Goal: Transaction & Acquisition: Download file/media

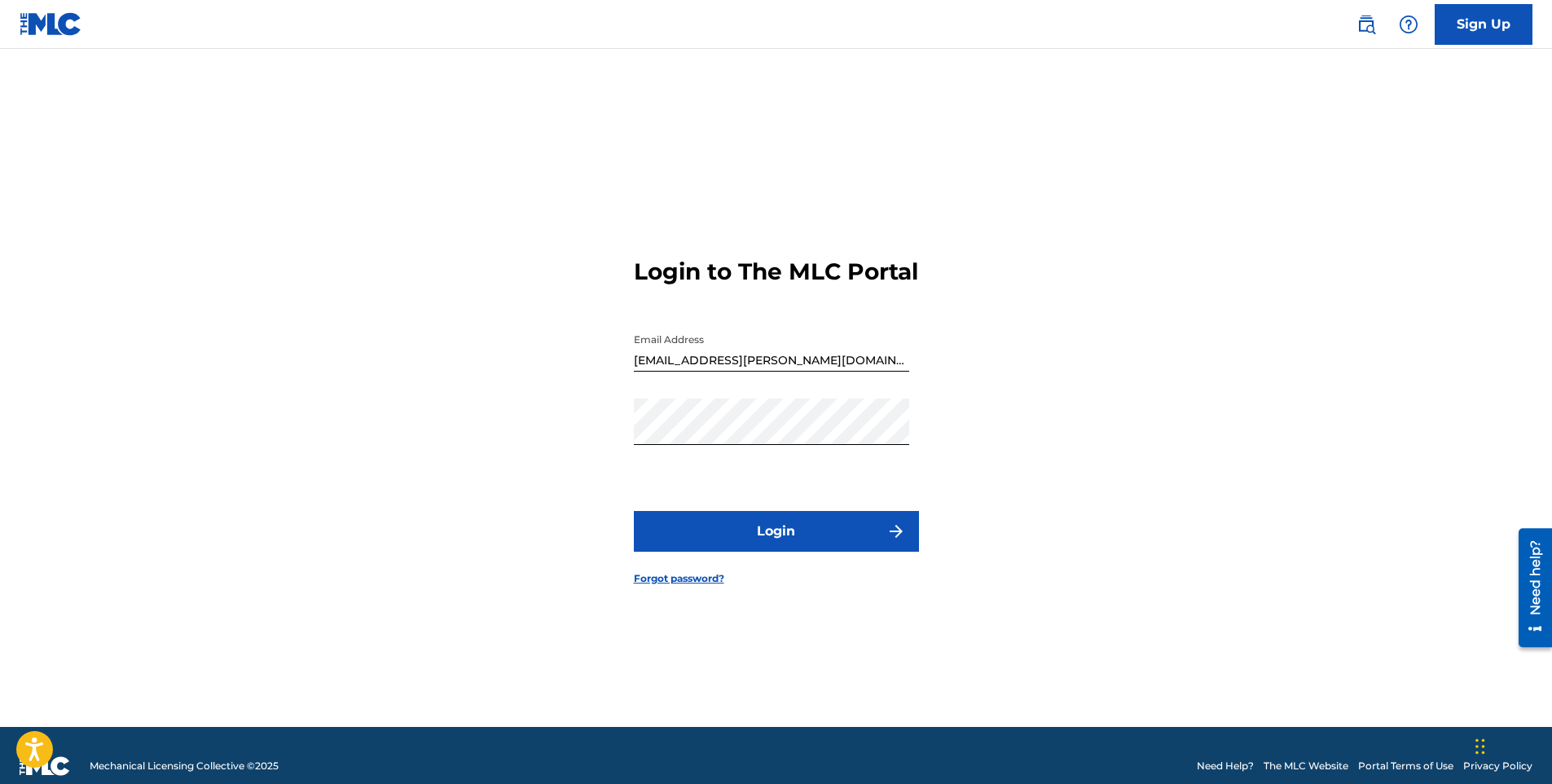
click at [793, 544] on button "Login" at bounding box center [776, 531] width 285 height 41
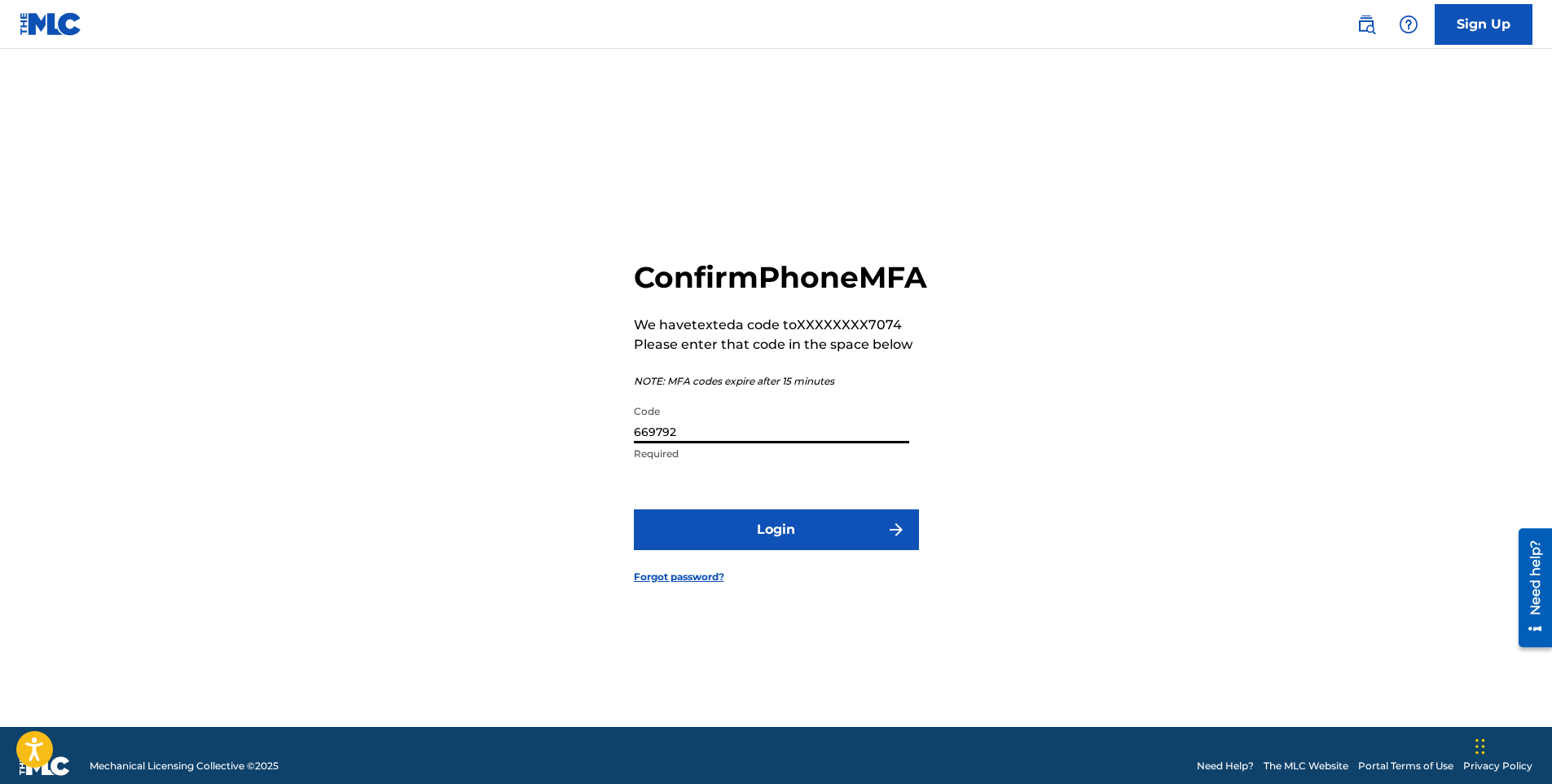
click at [710, 443] on input "669792" at bounding box center [771, 420] width 275 height 47
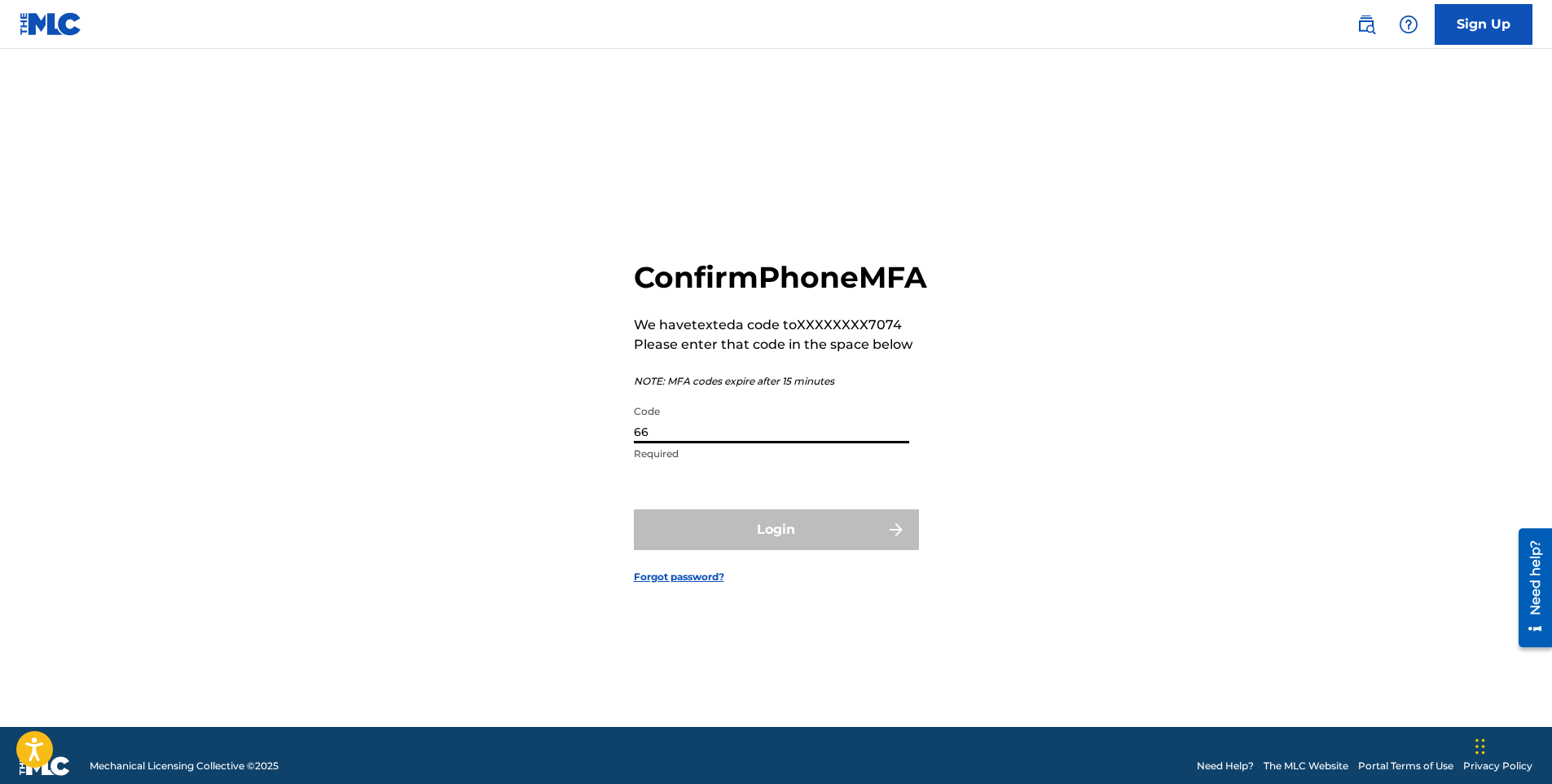
type input "6"
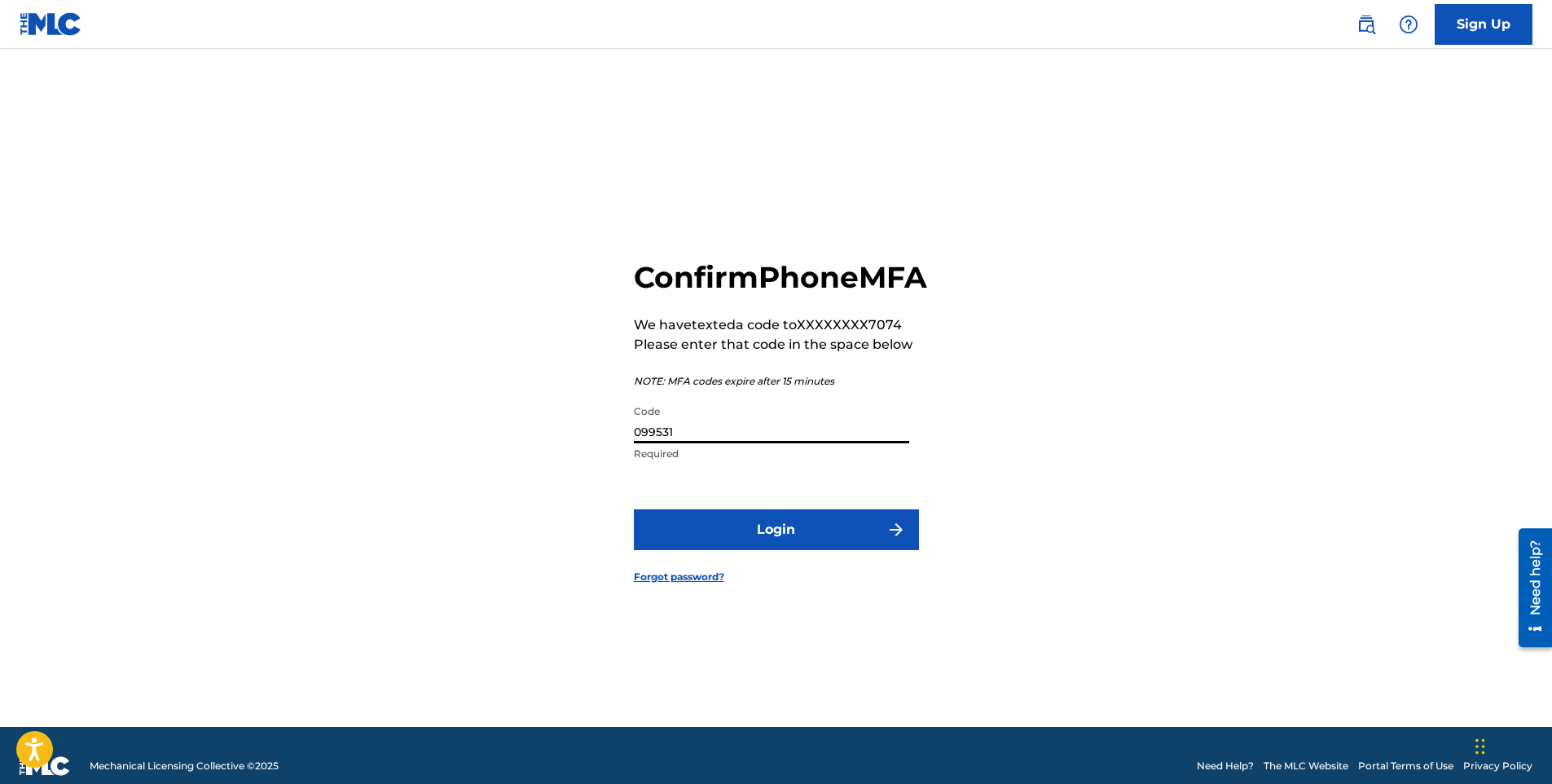
type input "099531"
click at [730, 543] on button "Login" at bounding box center [776, 529] width 285 height 41
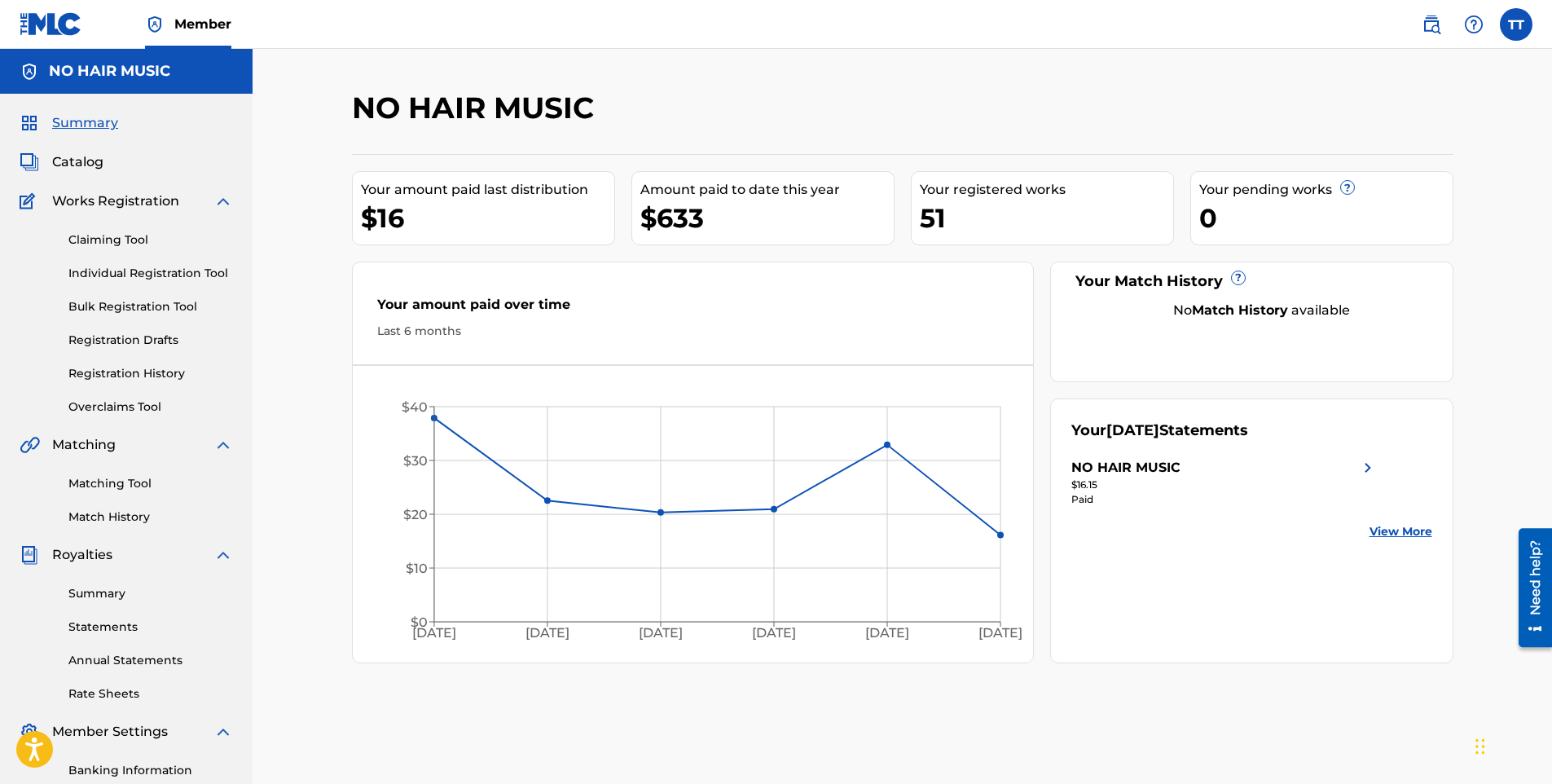
click at [1392, 527] on link "View More" at bounding box center [1400, 532] width 63 height 17
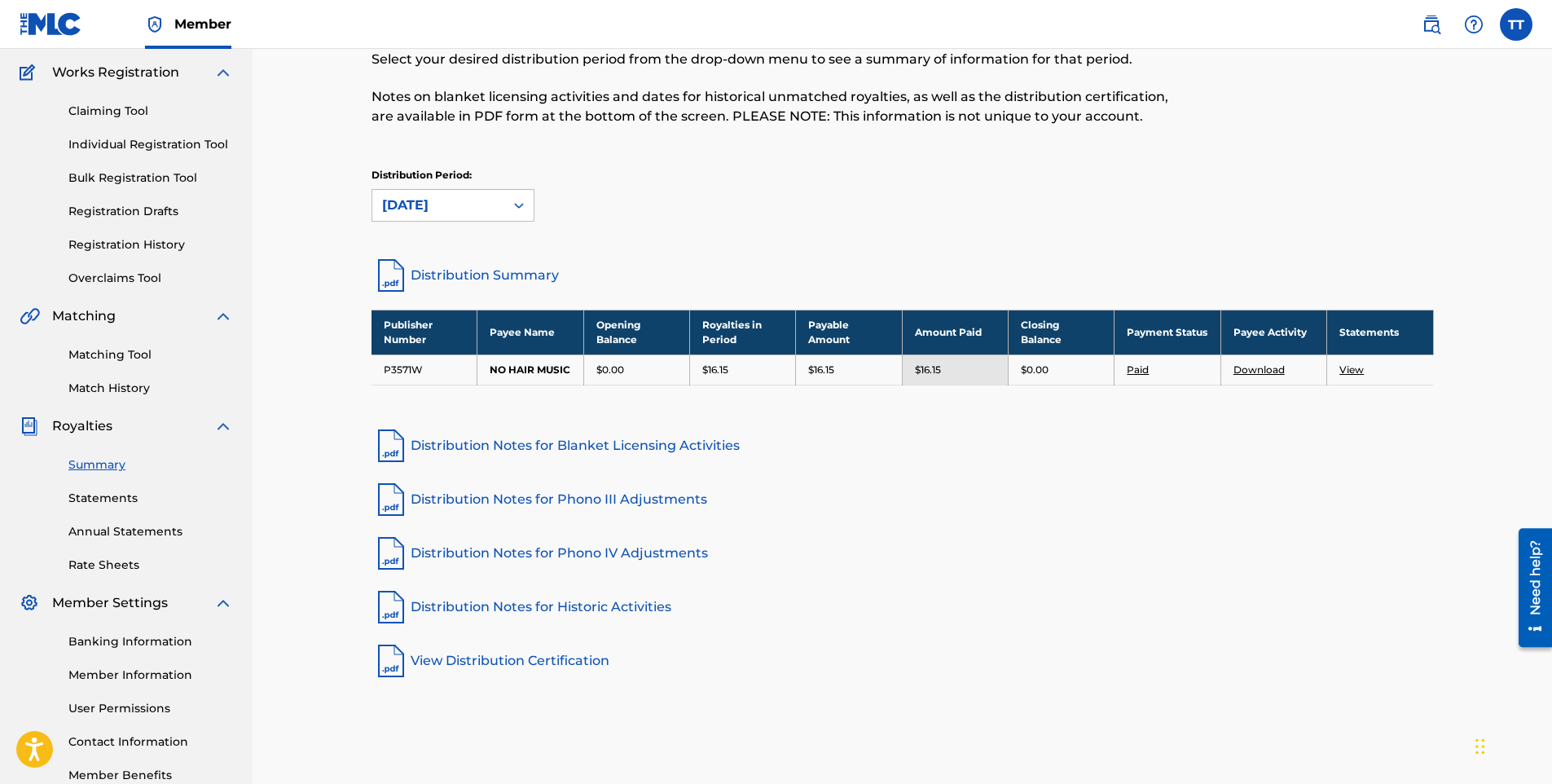
scroll to position [163, 0]
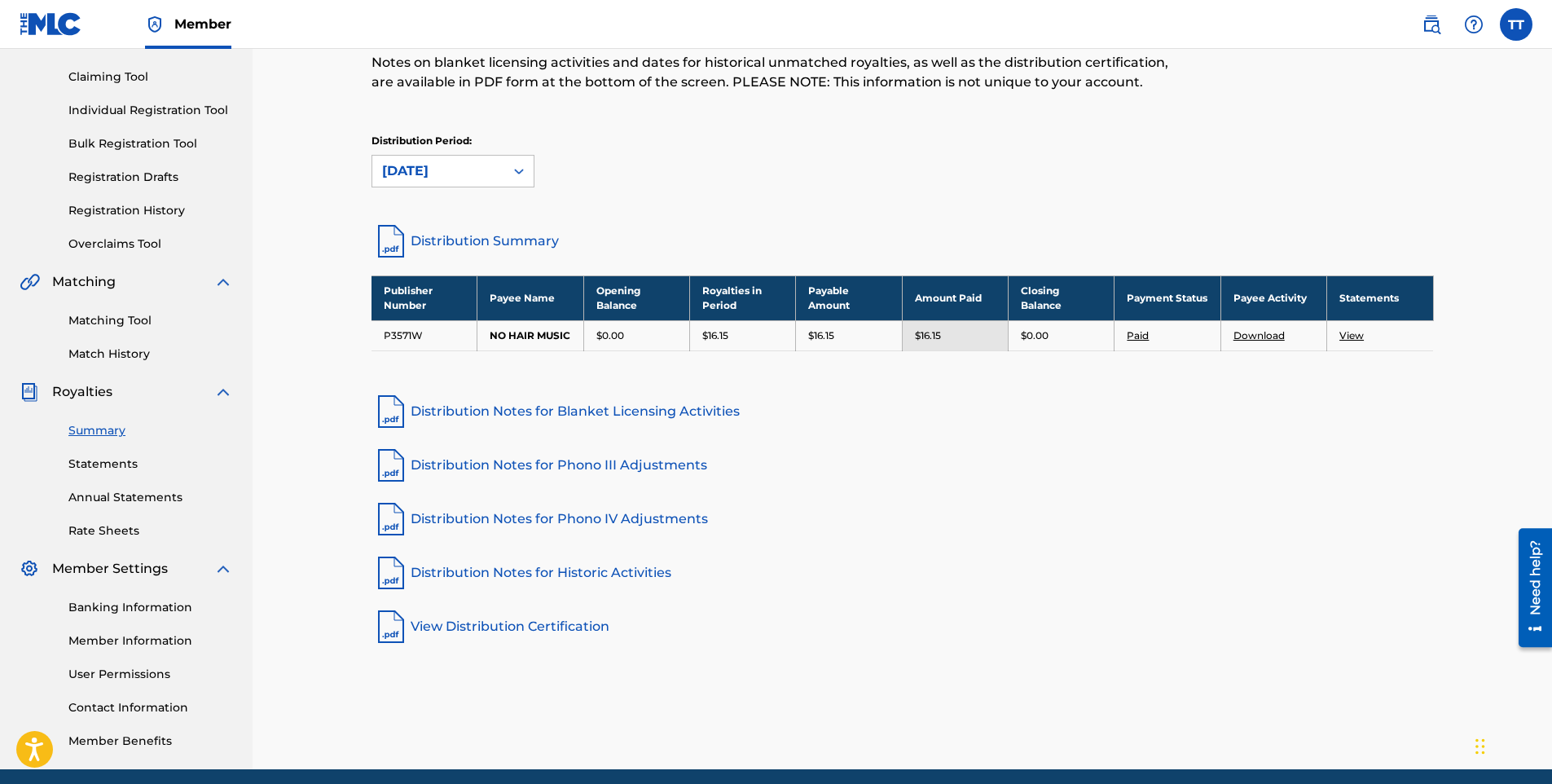
click at [1353, 340] on link "View" at bounding box center [1351, 335] width 25 height 12
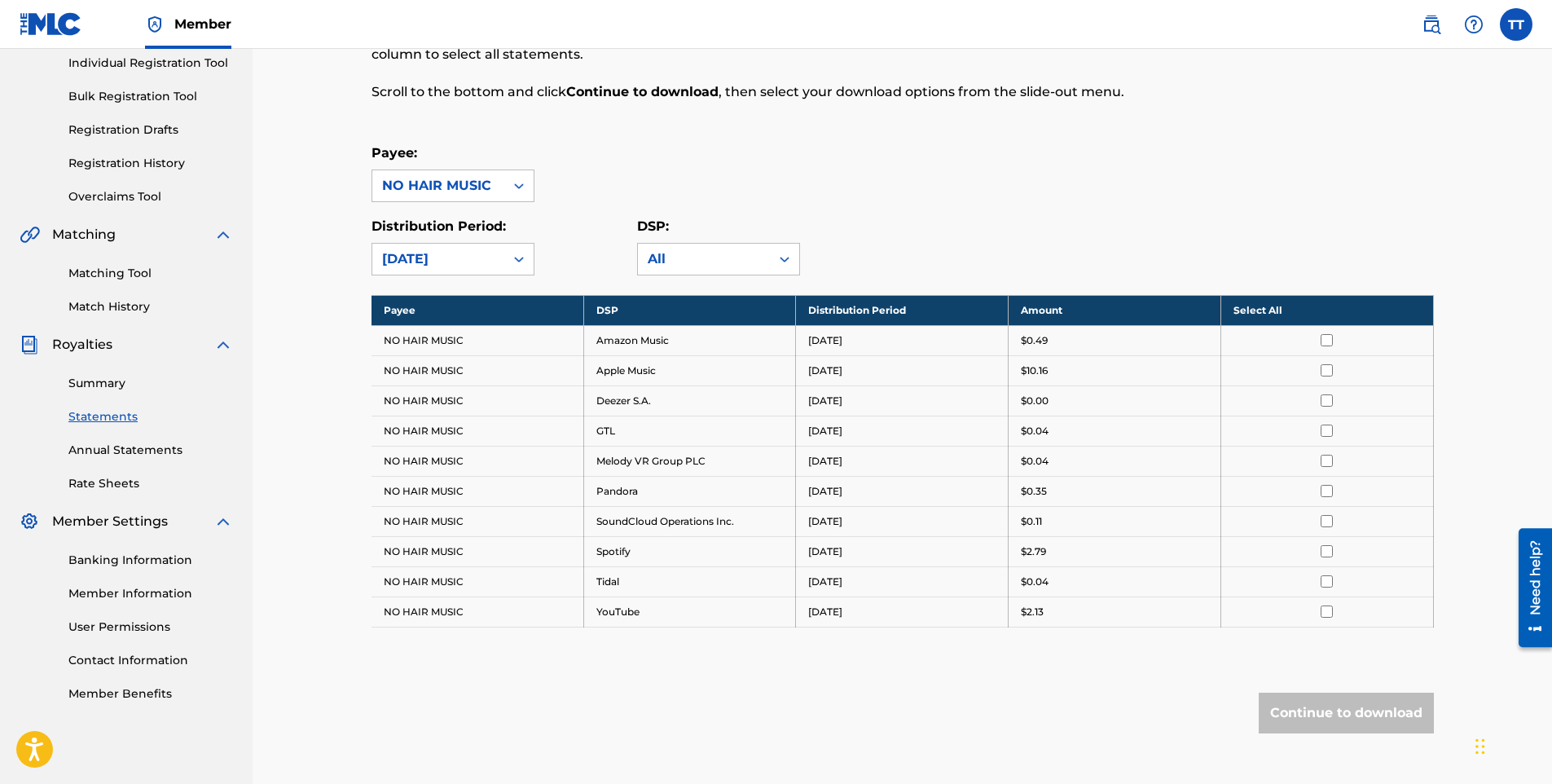
scroll to position [245, 0]
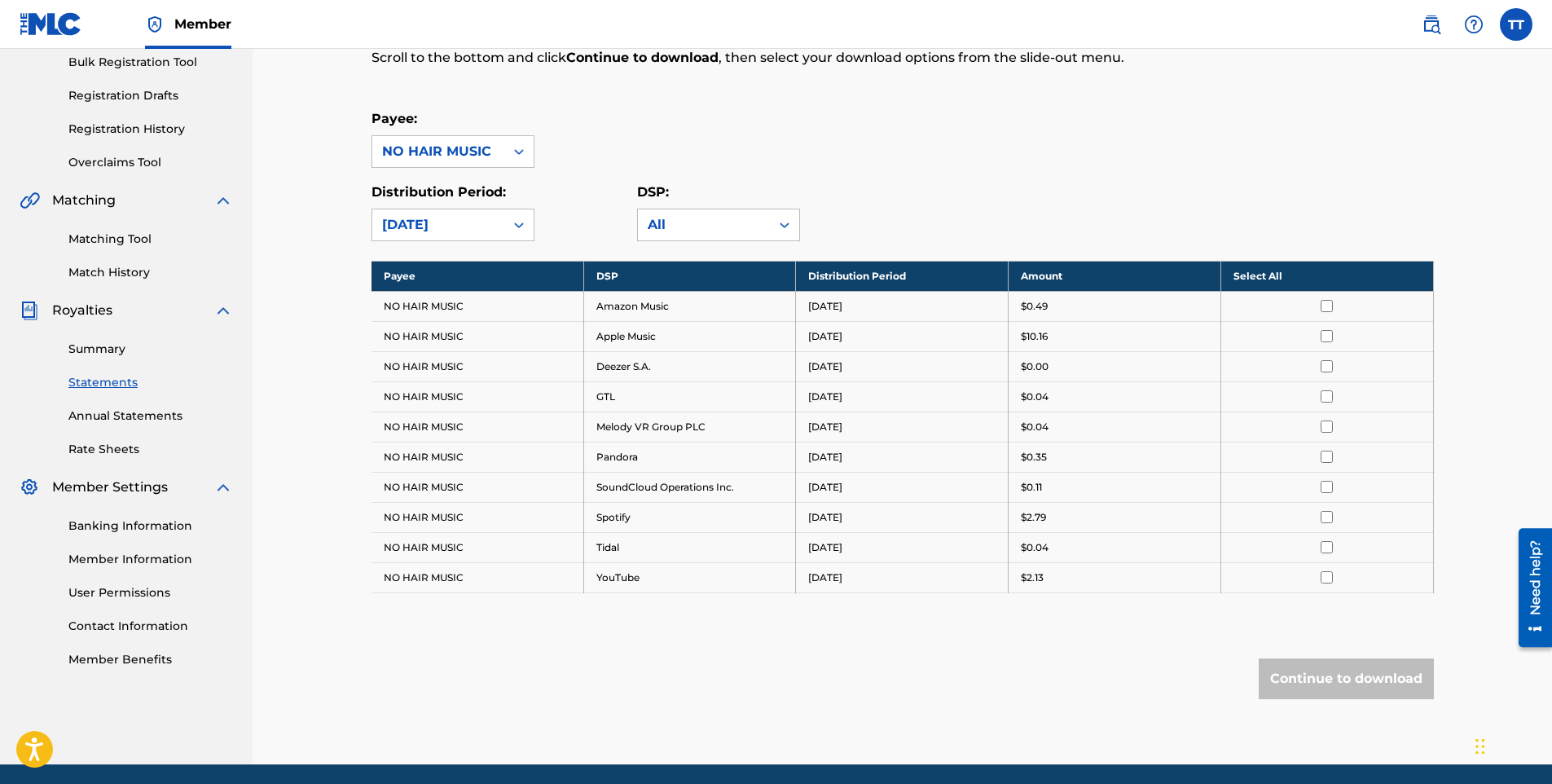
click at [1327, 514] on input "checkbox" at bounding box center [1327, 516] width 12 height 12
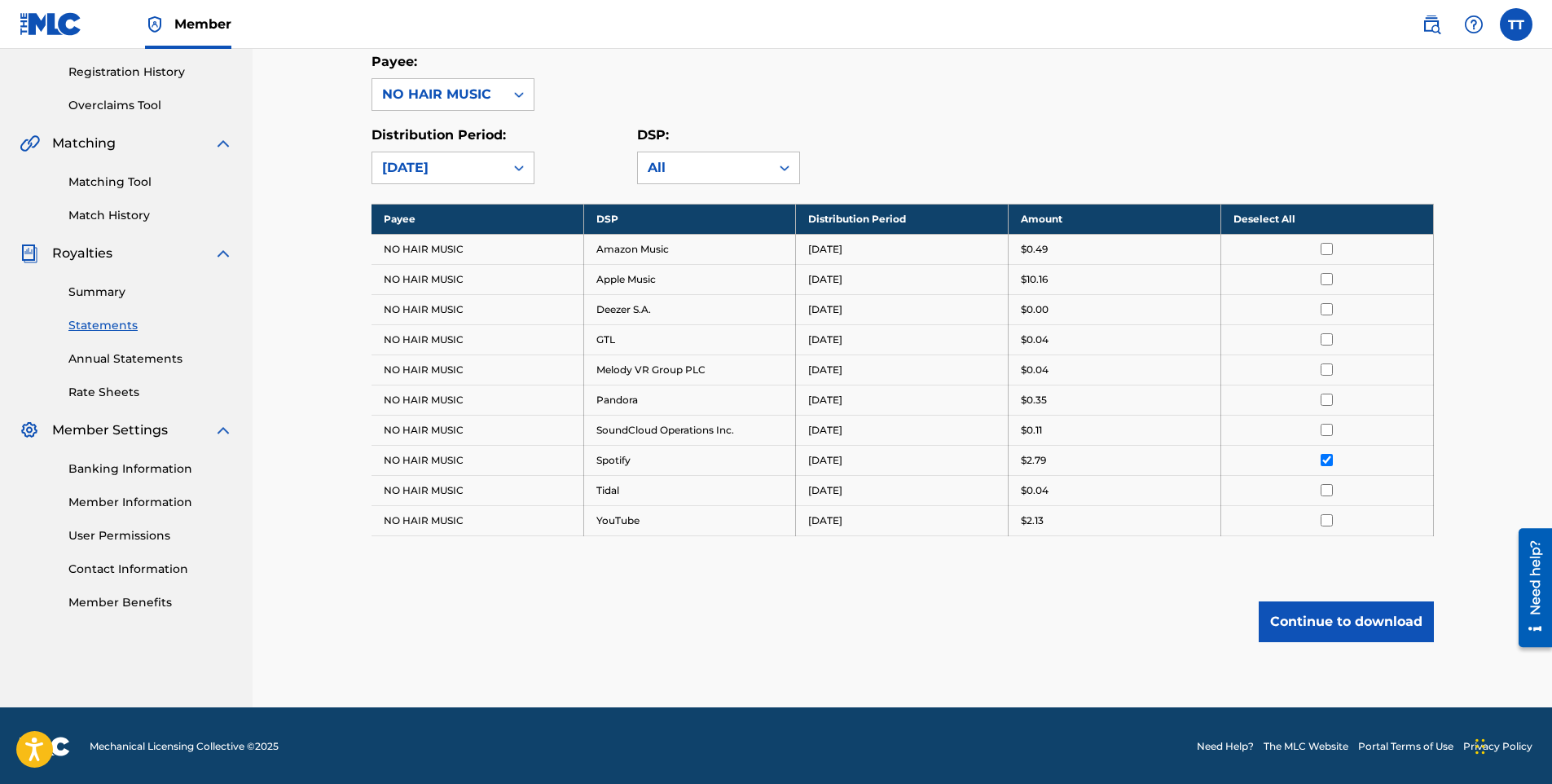
scroll to position [303, 0]
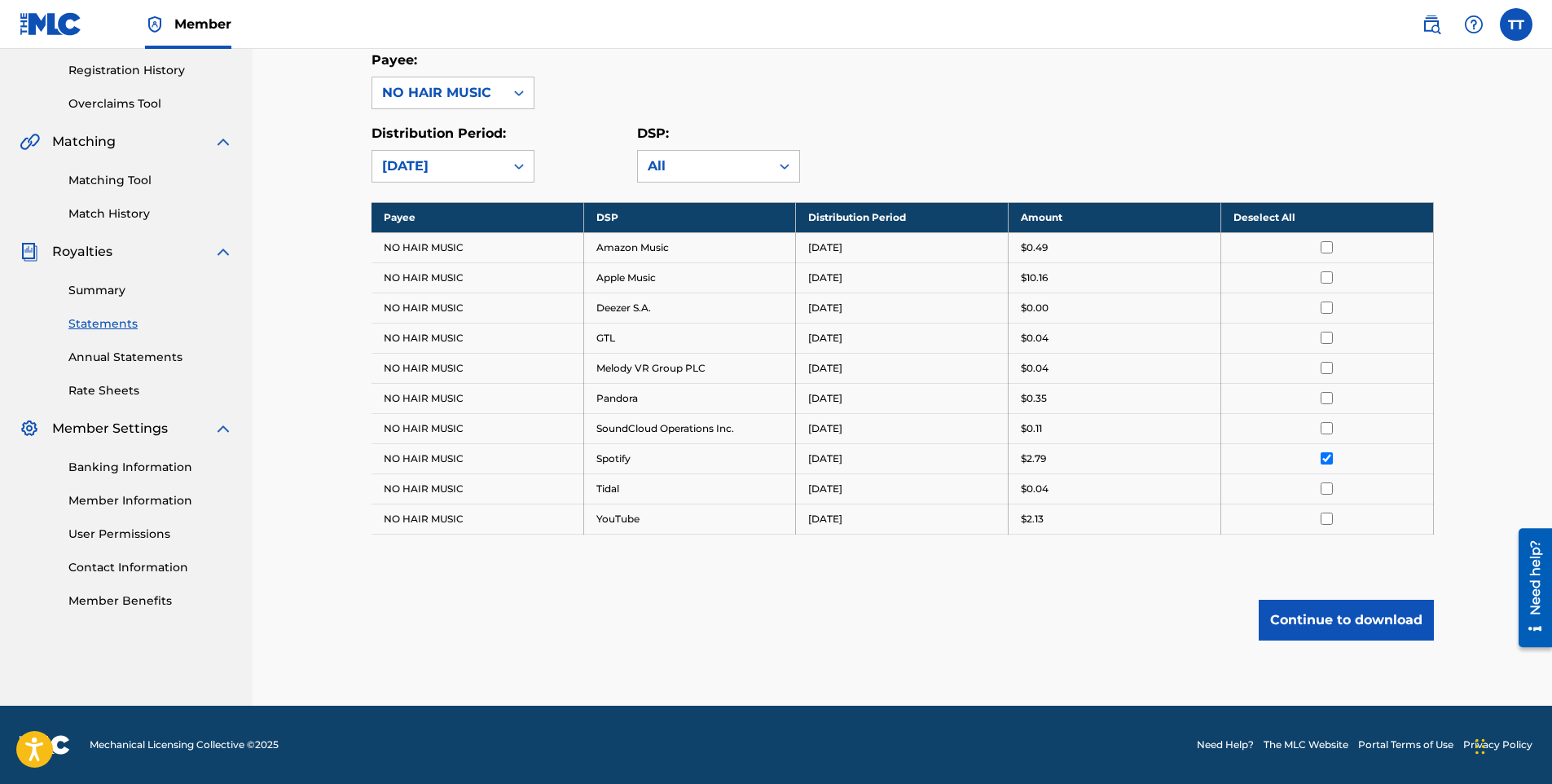
click at [1318, 616] on button "Continue to download" at bounding box center [1345, 620] width 175 height 41
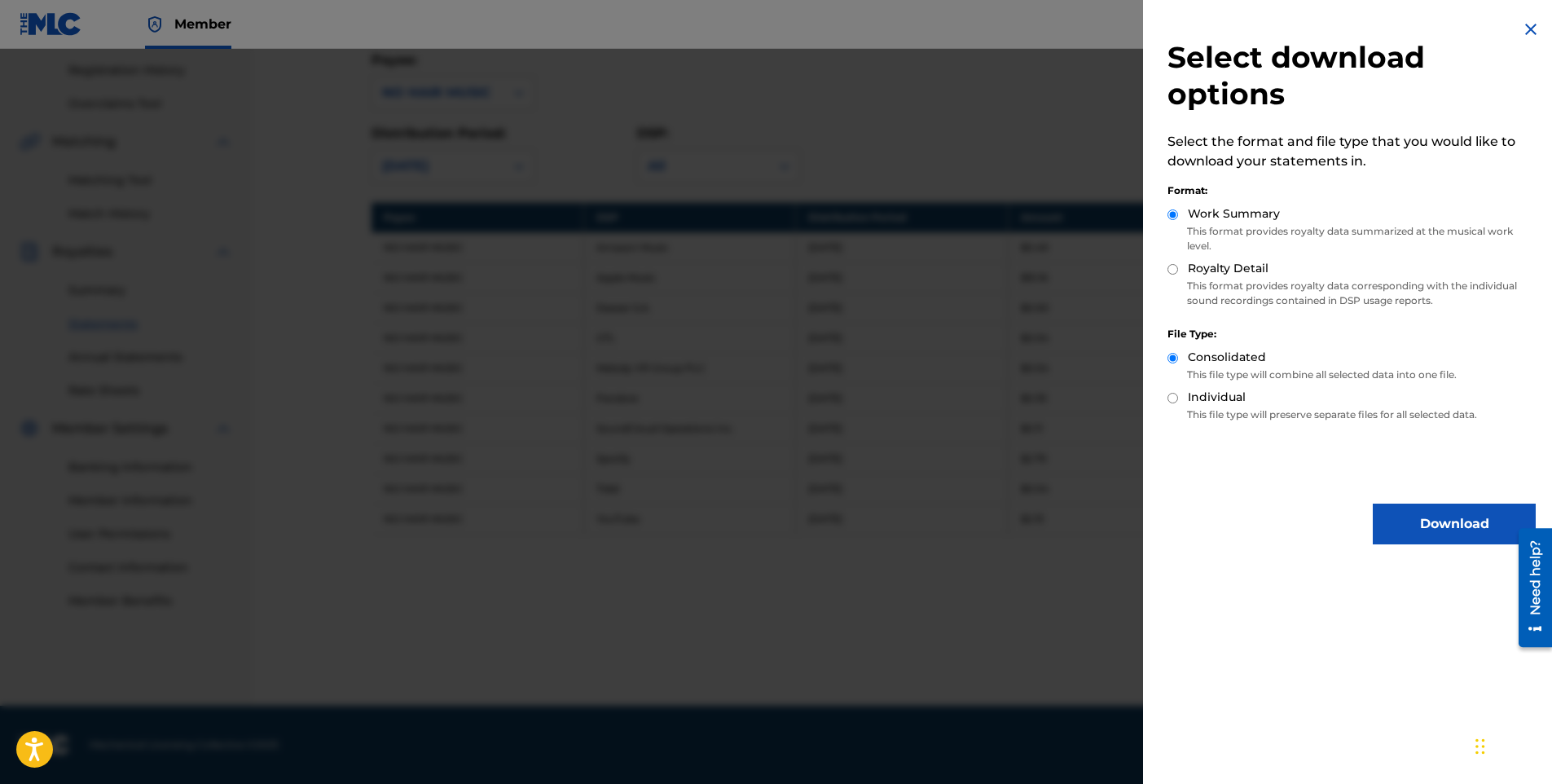
click at [1420, 523] on button "Download" at bounding box center [1454, 524] width 163 height 41
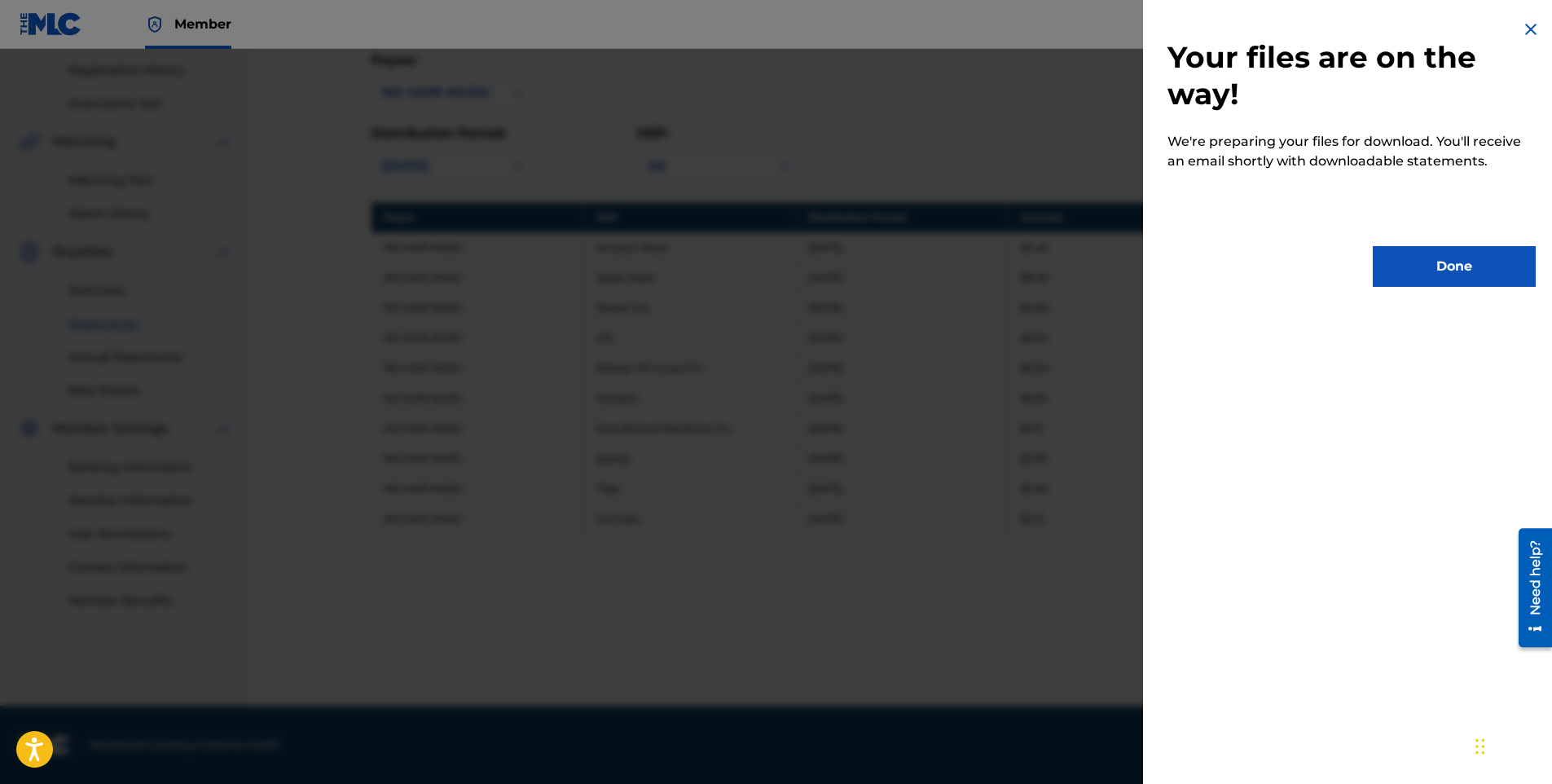
click at [1433, 262] on button "Done" at bounding box center [1454, 267] width 163 height 41
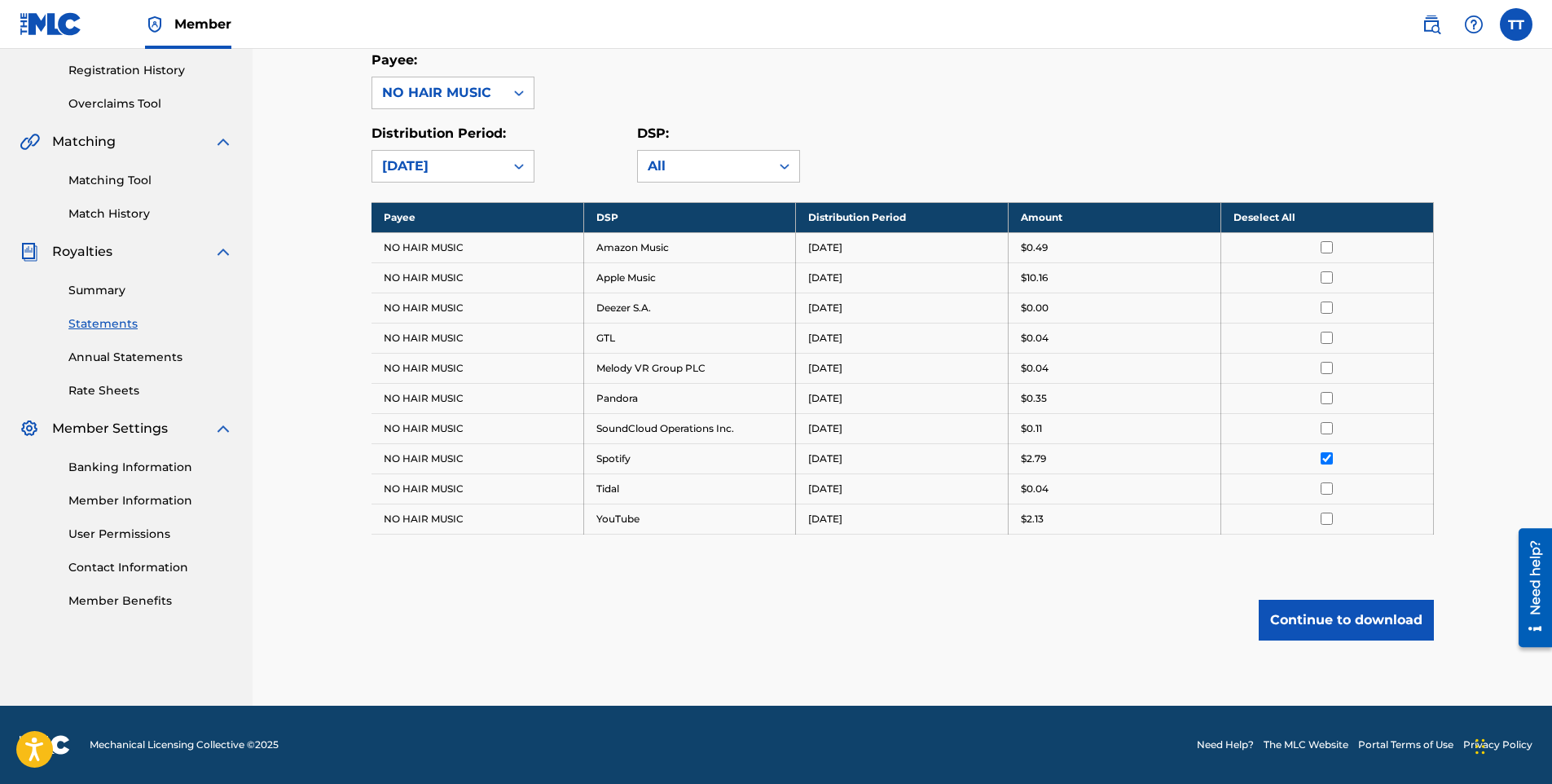
click at [1330, 516] on input "checkbox" at bounding box center [1327, 518] width 12 height 12
click at [1330, 455] on input "checkbox" at bounding box center [1327, 458] width 12 height 12
click at [1335, 614] on button "Continue to download" at bounding box center [1345, 620] width 175 height 41
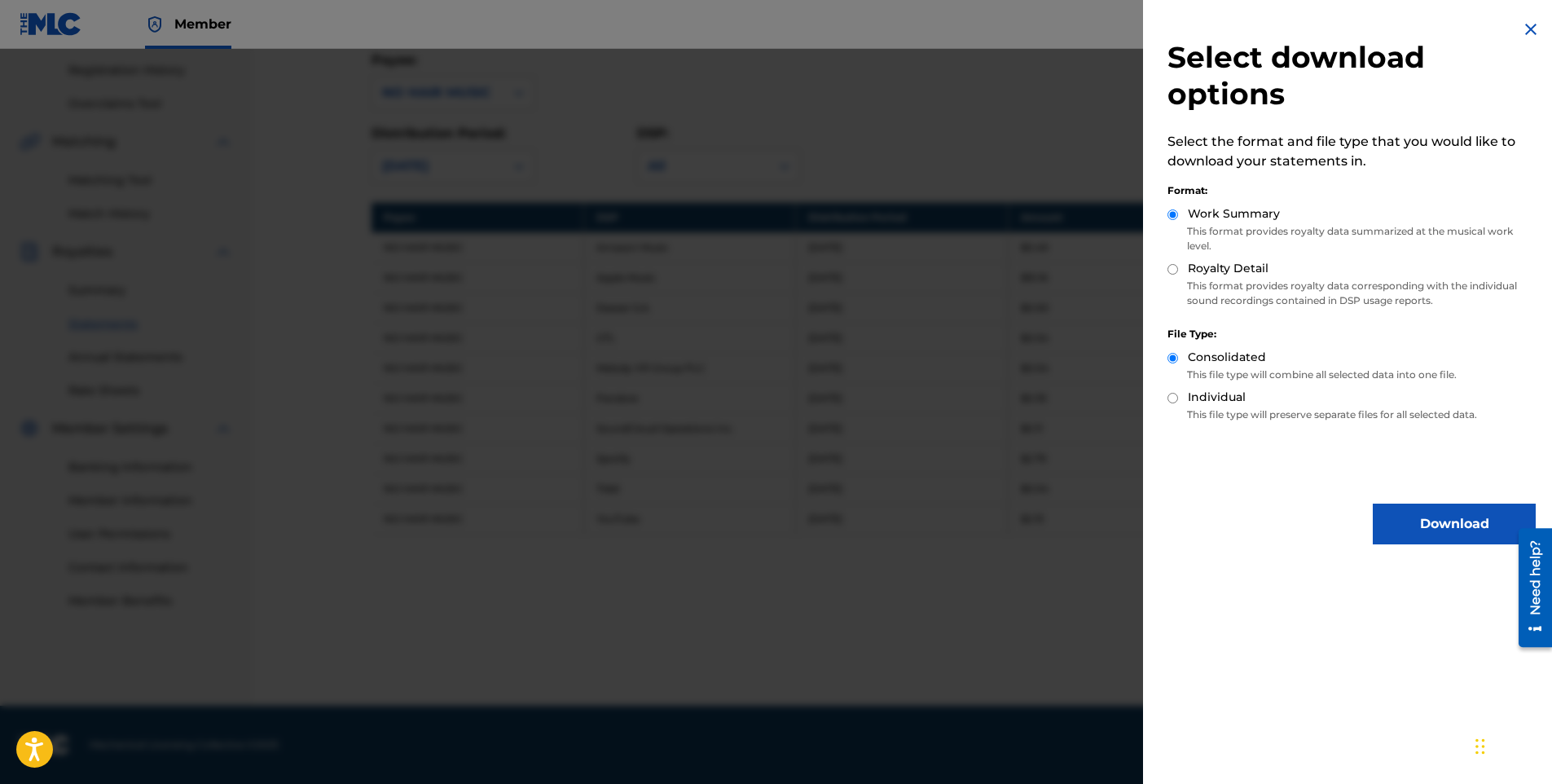
click at [1449, 519] on button "Download" at bounding box center [1454, 524] width 163 height 41
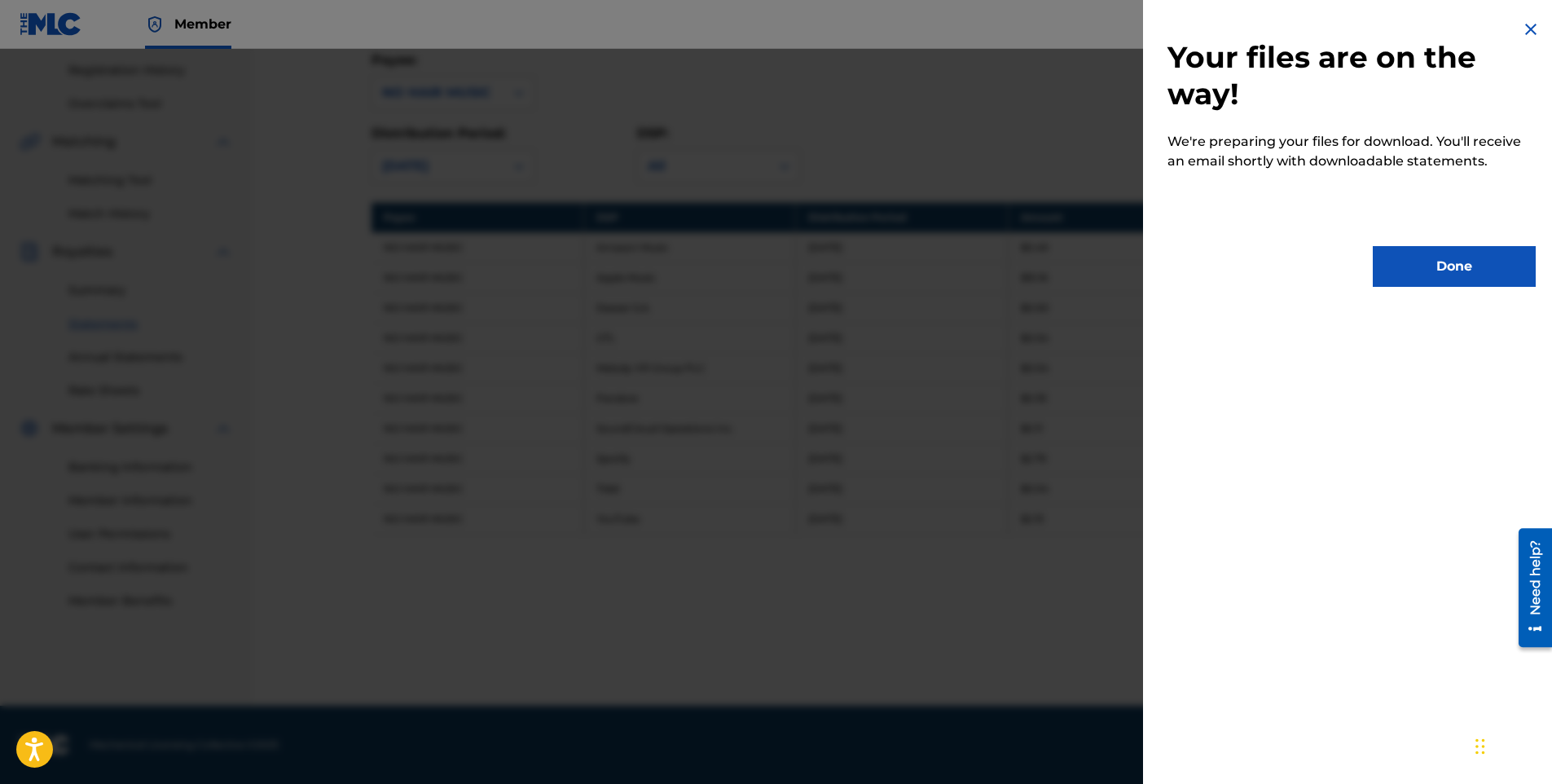
click at [1394, 269] on button "Done" at bounding box center [1454, 267] width 163 height 41
